Goal: Find specific page/section: Find specific page/section

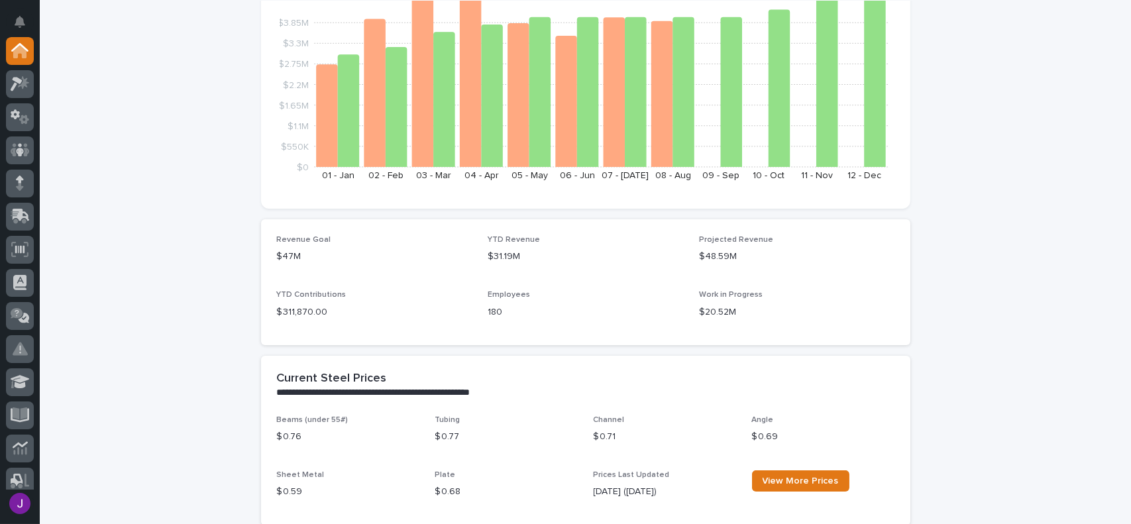
scroll to position [530, 0]
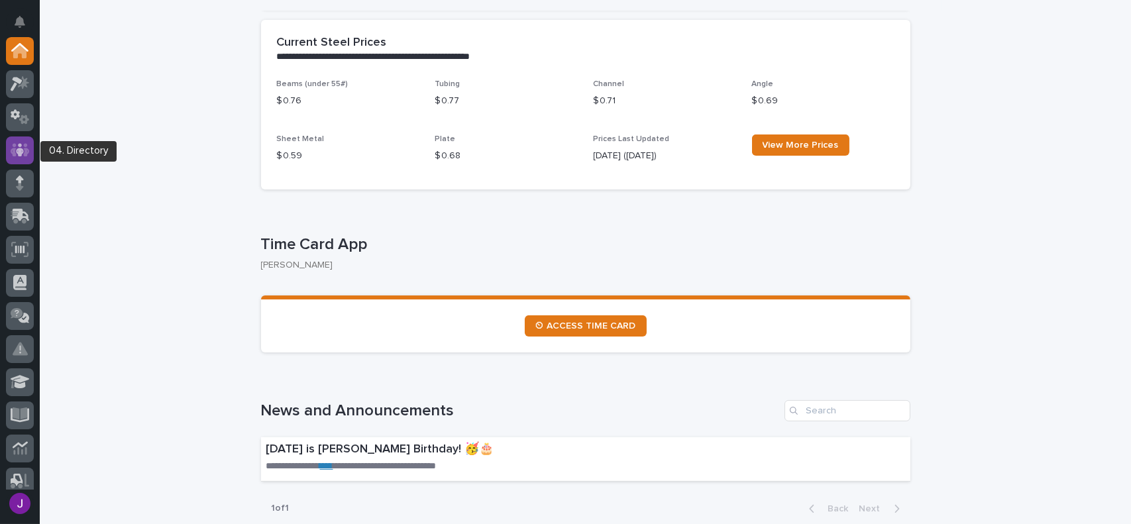
click at [15, 140] on div at bounding box center [20, 150] width 28 height 28
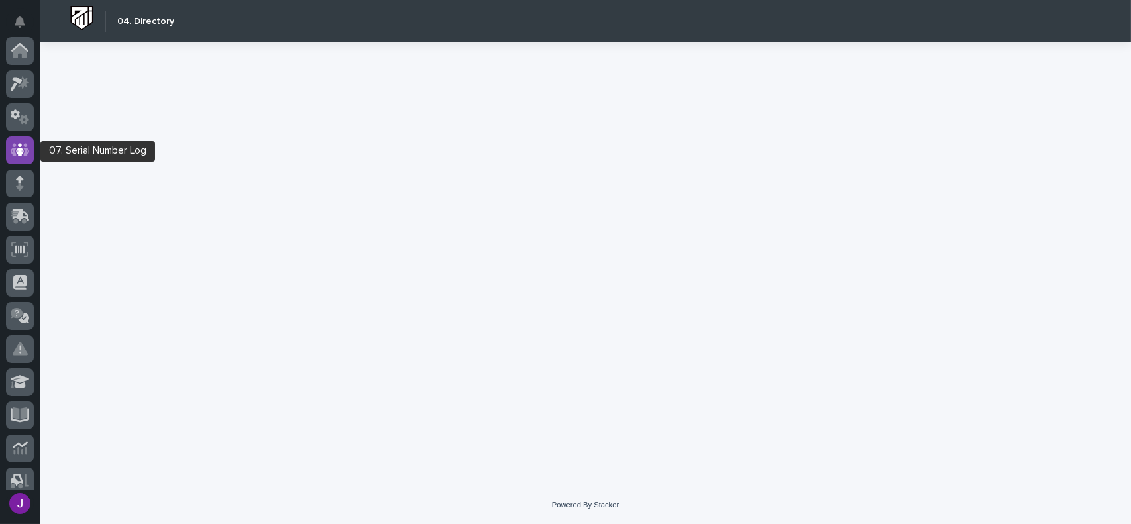
scroll to position [99, 0]
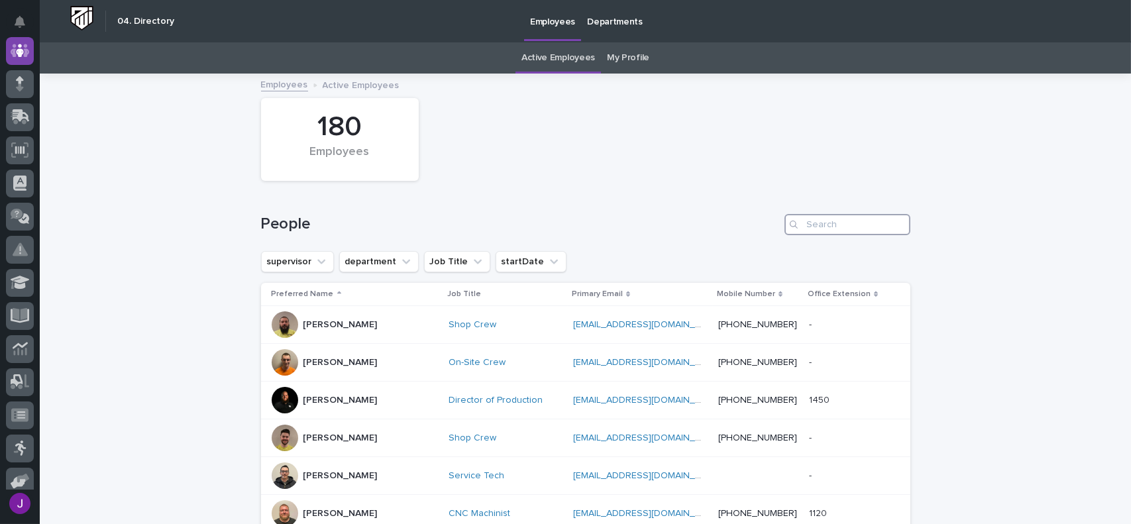
click at [823, 232] on input "Search" at bounding box center [847, 224] width 126 height 21
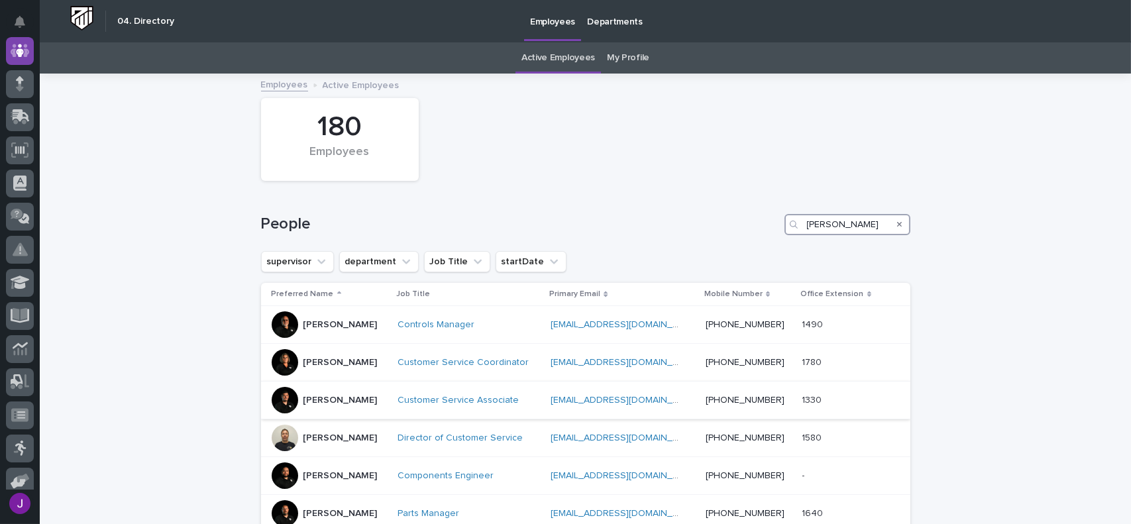
type input "[PERSON_NAME]"
click at [312, 397] on p "[PERSON_NAME]" at bounding box center [340, 400] width 74 height 11
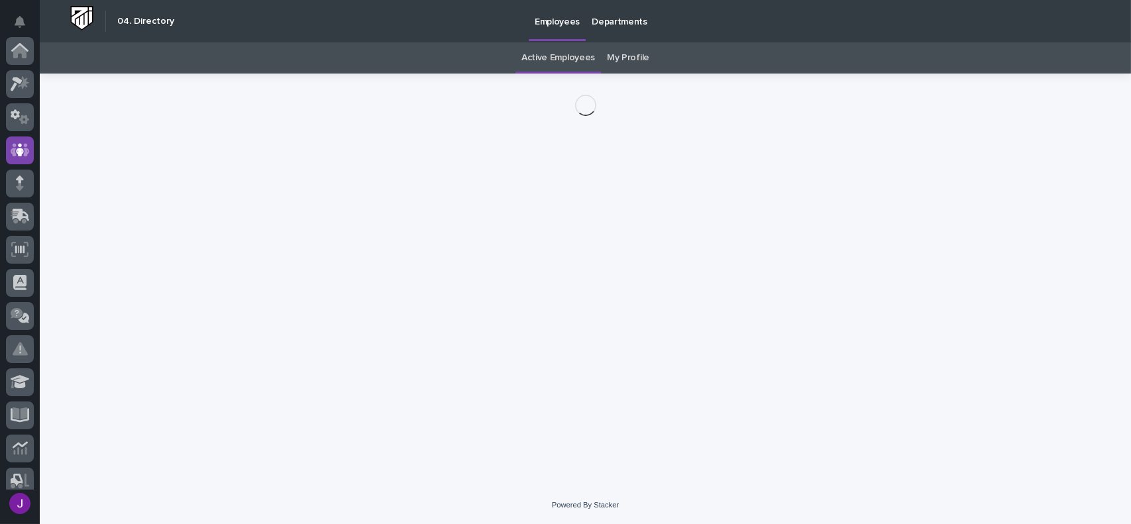
scroll to position [99, 0]
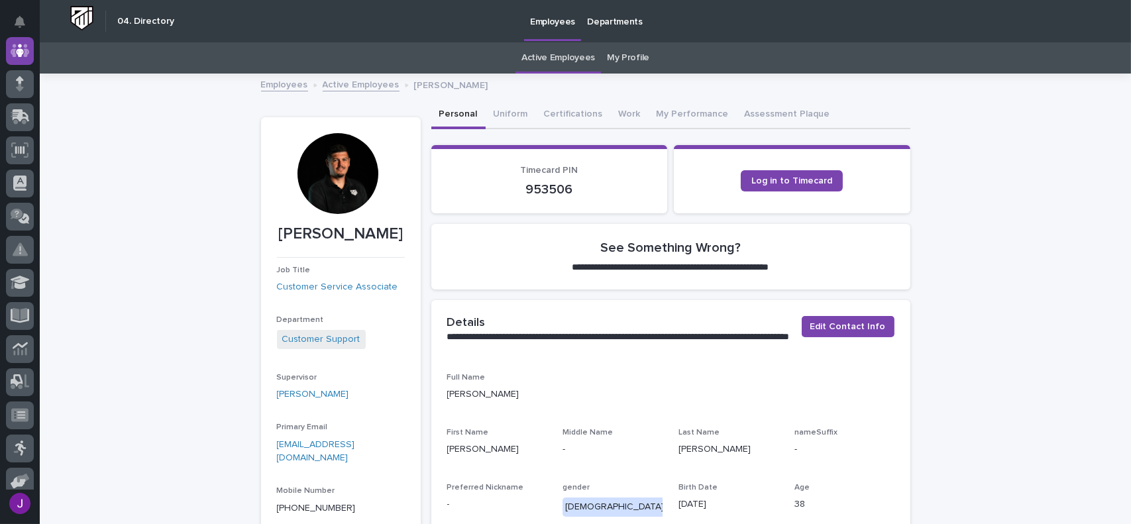
click at [341, 175] on div at bounding box center [337, 173] width 81 height 81
click at [342, 180] on div at bounding box center [337, 173] width 81 height 81
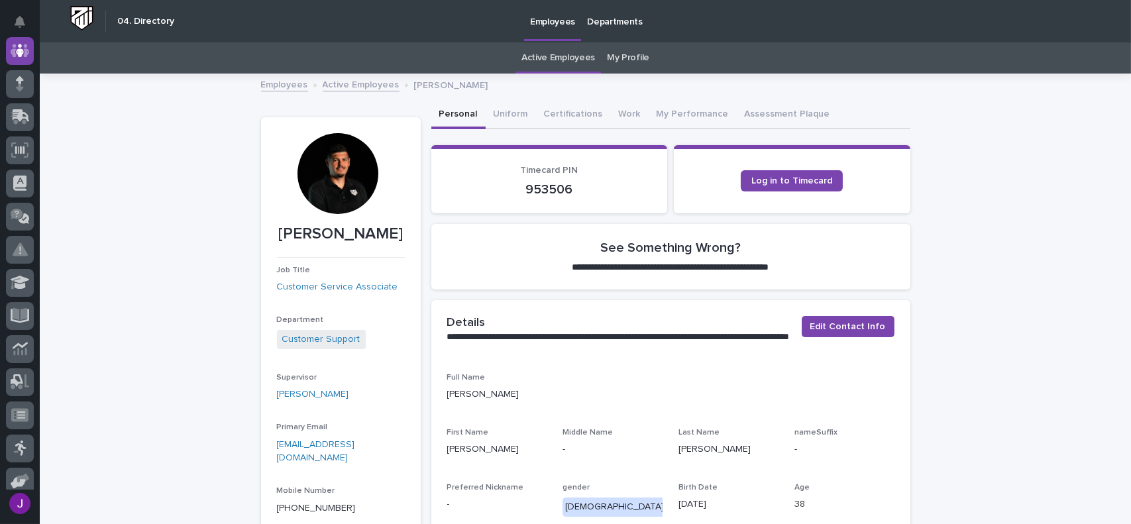
drag, startPoint x: 350, startPoint y: 171, endPoint x: 325, endPoint y: 205, distance: 42.3
click at [325, 205] on div at bounding box center [337, 173] width 81 height 81
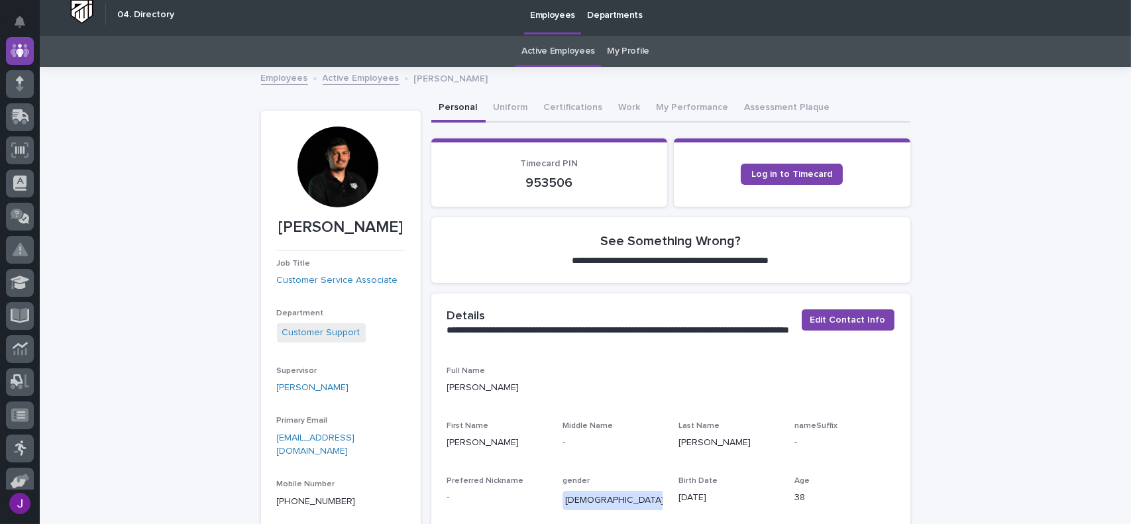
scroll to position [0, 0]
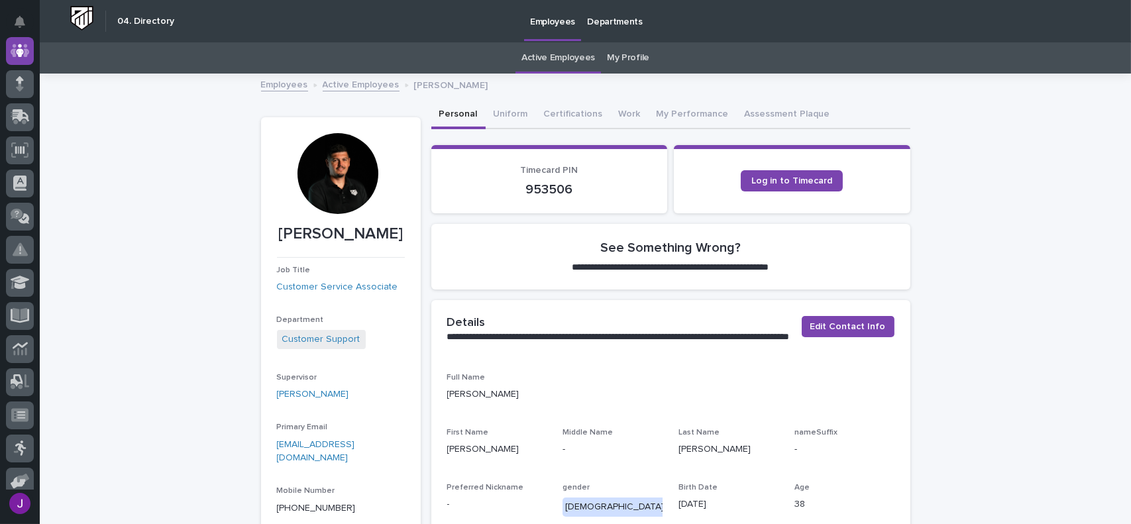
click at [619, 58] on link "My Profile" at bounding box center [628, 57] width 42 height 31
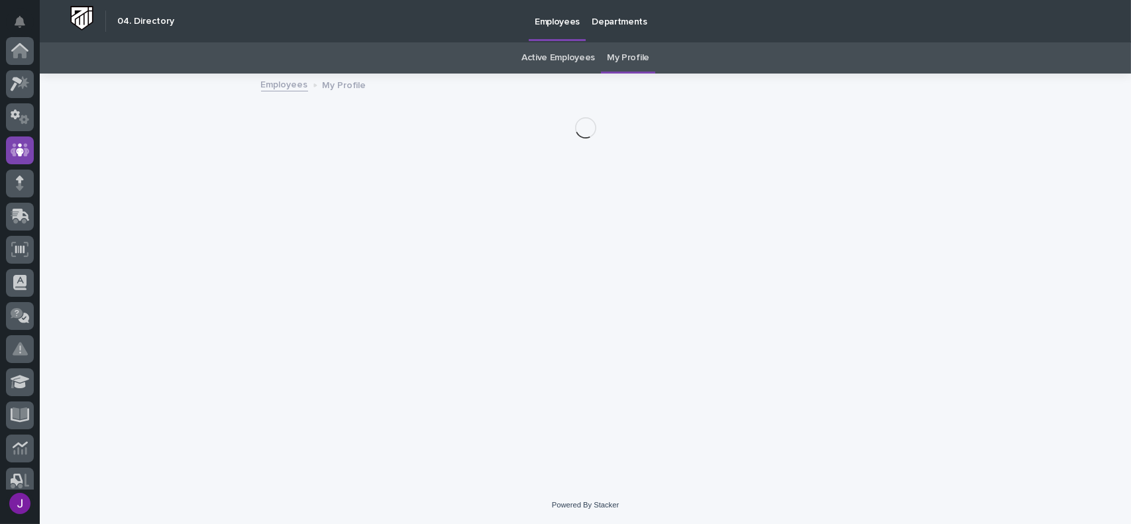
scroll to position [99, 0]
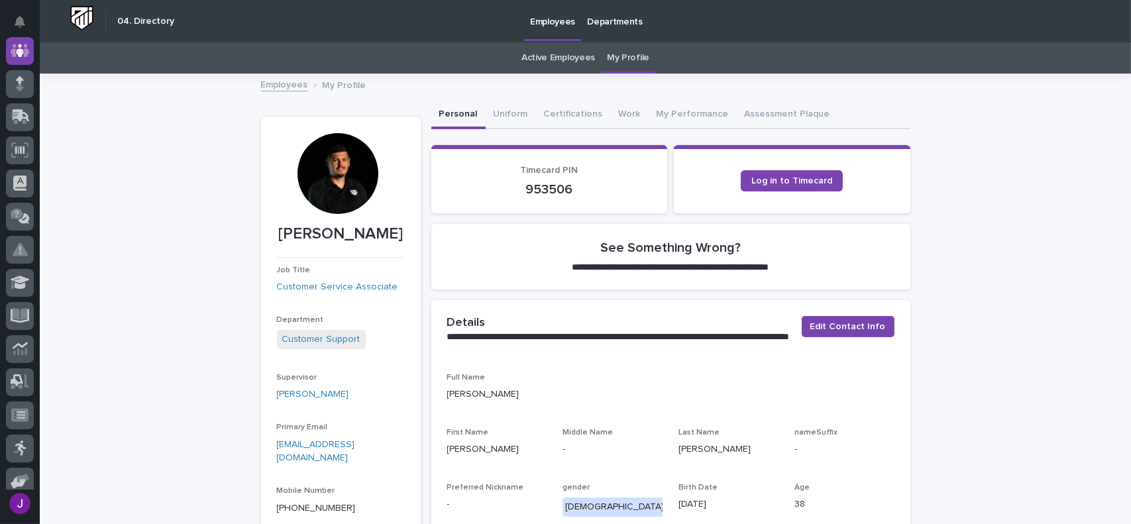
click at [360, 188] on div at bounding box center [337, 173] width 81 height 81
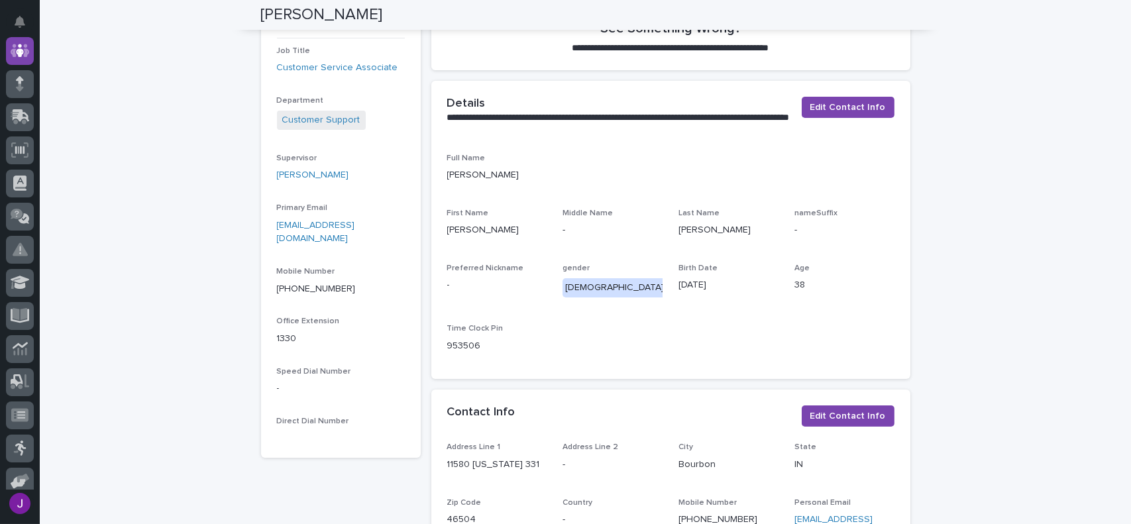
scroll to position [0, 0]
